Goal: Find specific page/section: Find specific page/section

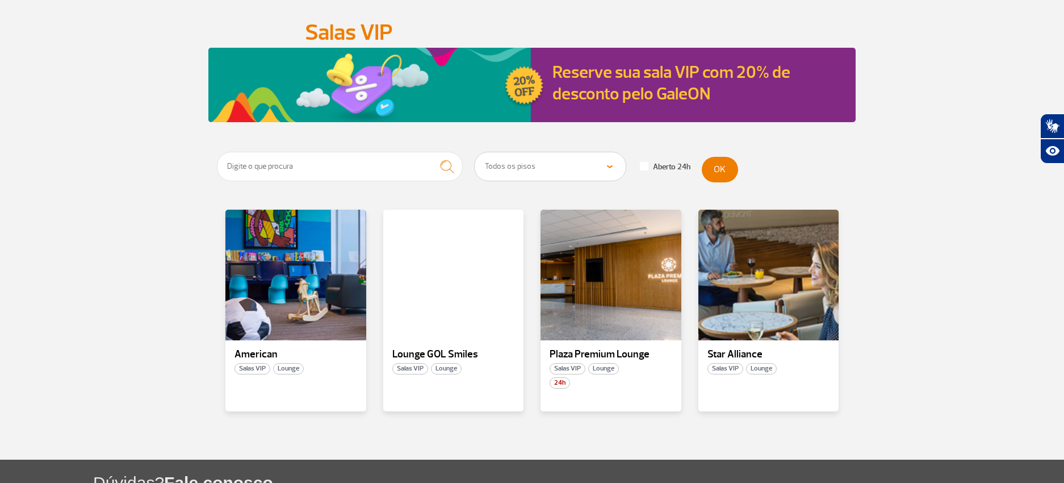
scroll to position [87, 0]
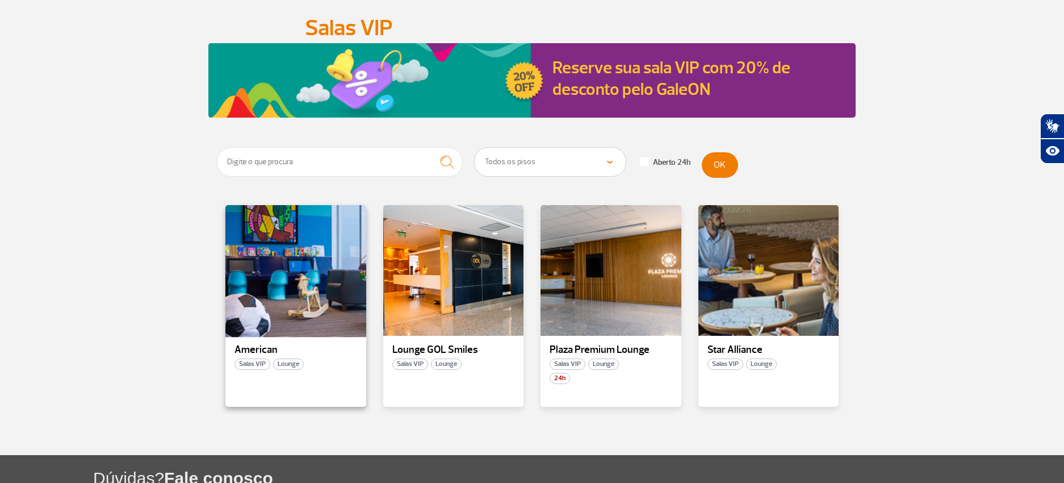
click at [291, 270] on div at bounding box center [295, 270] width 143 height 133
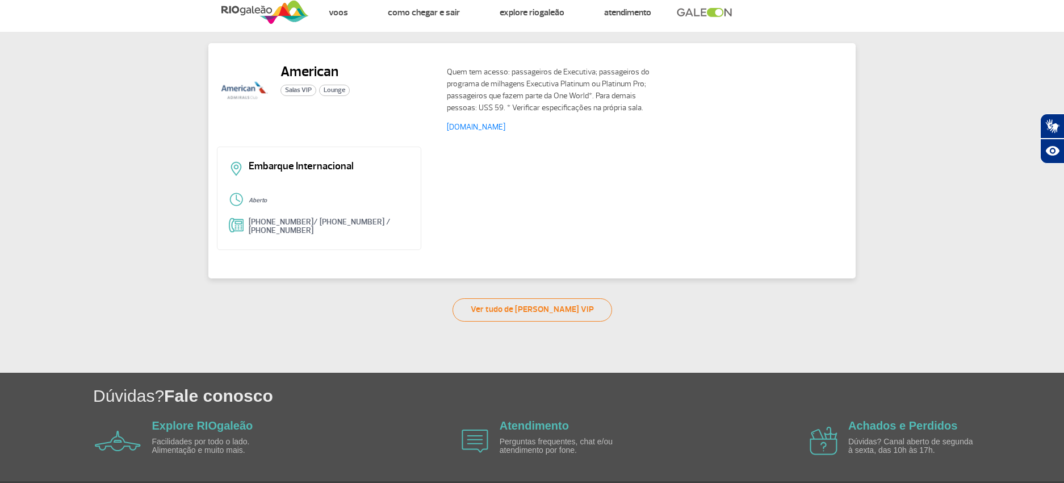
scroll to position [24, 0]
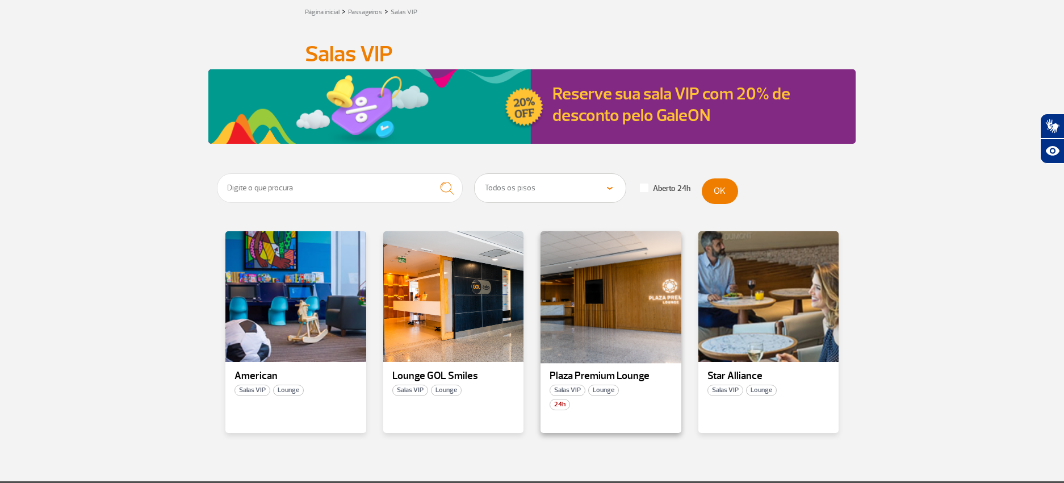
scroll to position [65, 0]
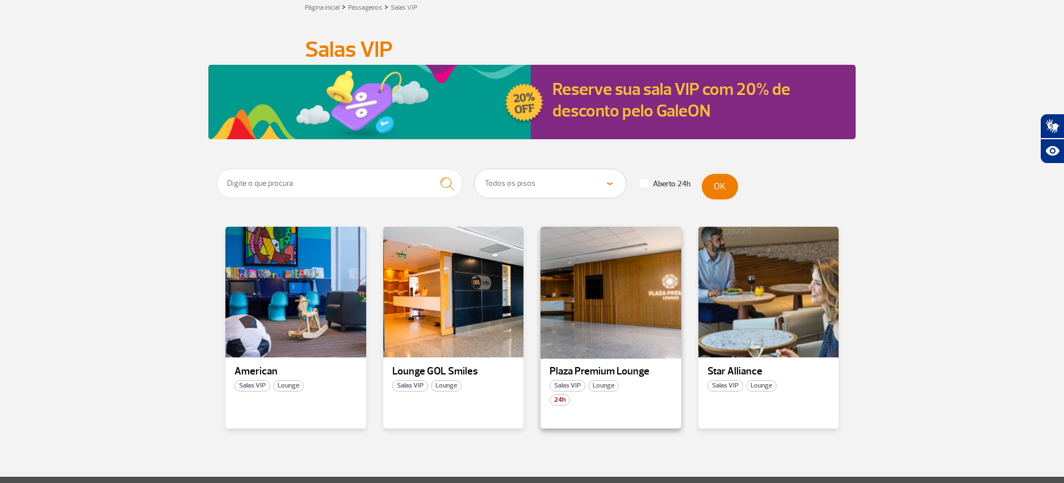
click at [617, 294] on div at bounding box center [610, 291] width 143 height 133
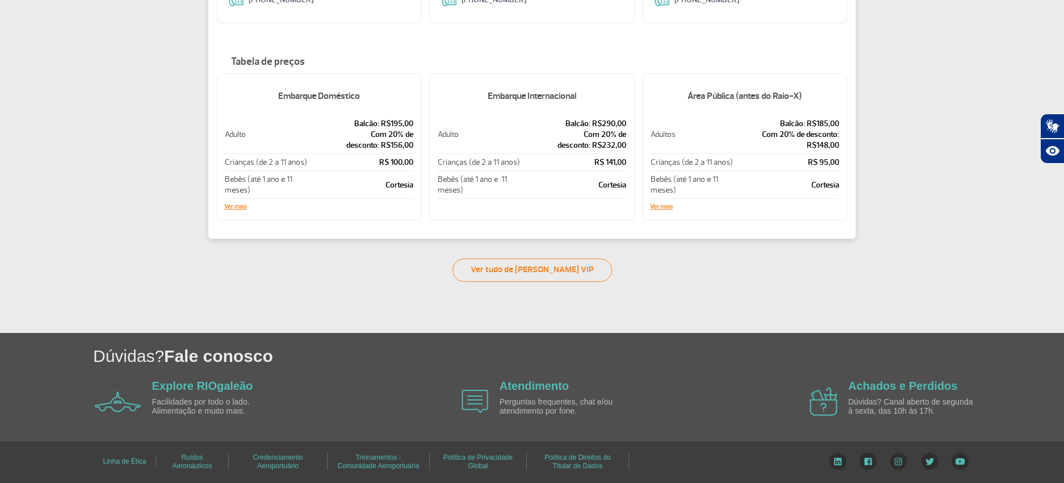
scroll to position [232, 0]
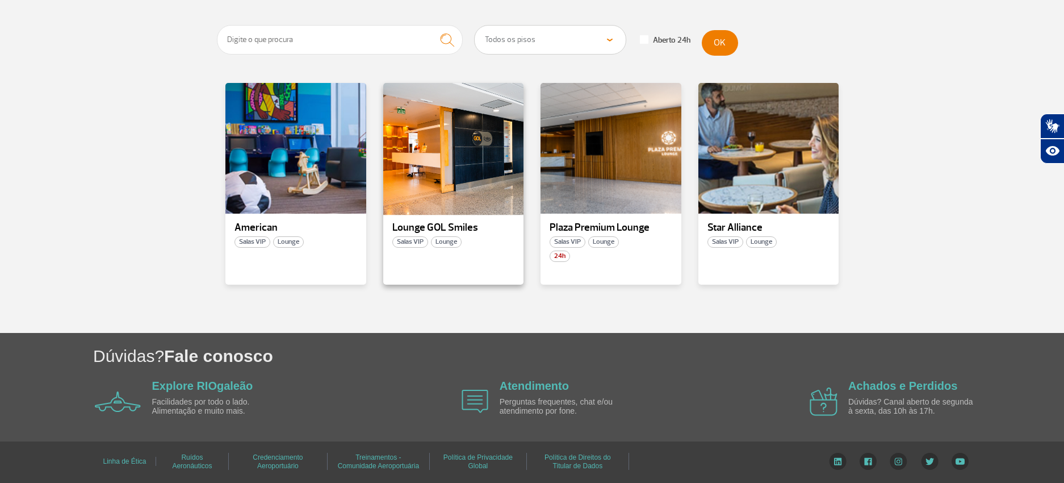
scroll to position [208, 0]
